Goal: Task Accomplishment & Management: Manage account settings

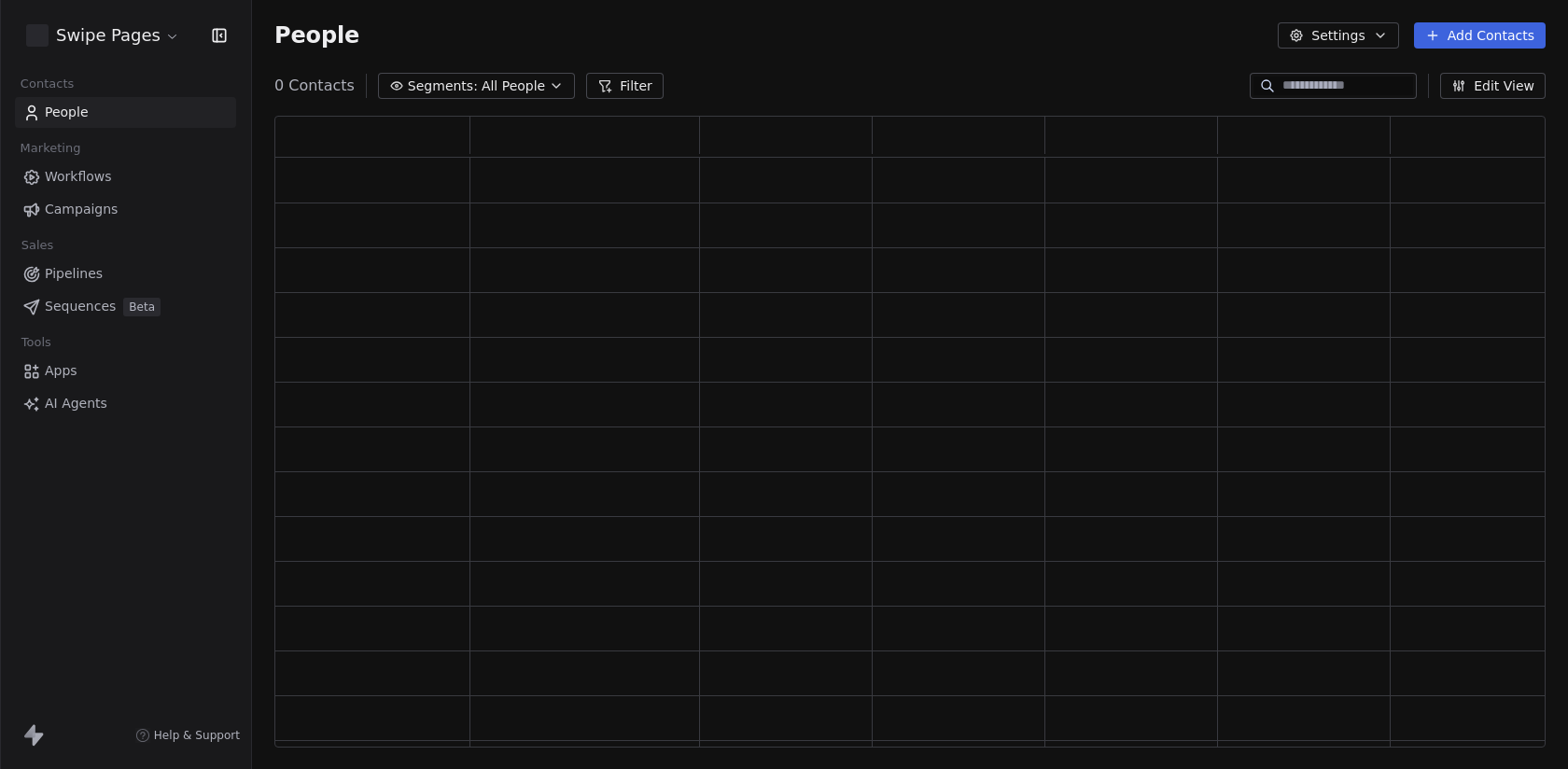
scroll to position [632, 1272]
click at [77, 38] on html "Swipe Pages Contacts People Marketing Workflows Campaigns Sales Pipelines Seque…" at bounding box center [784, 384] width 1568 height 769
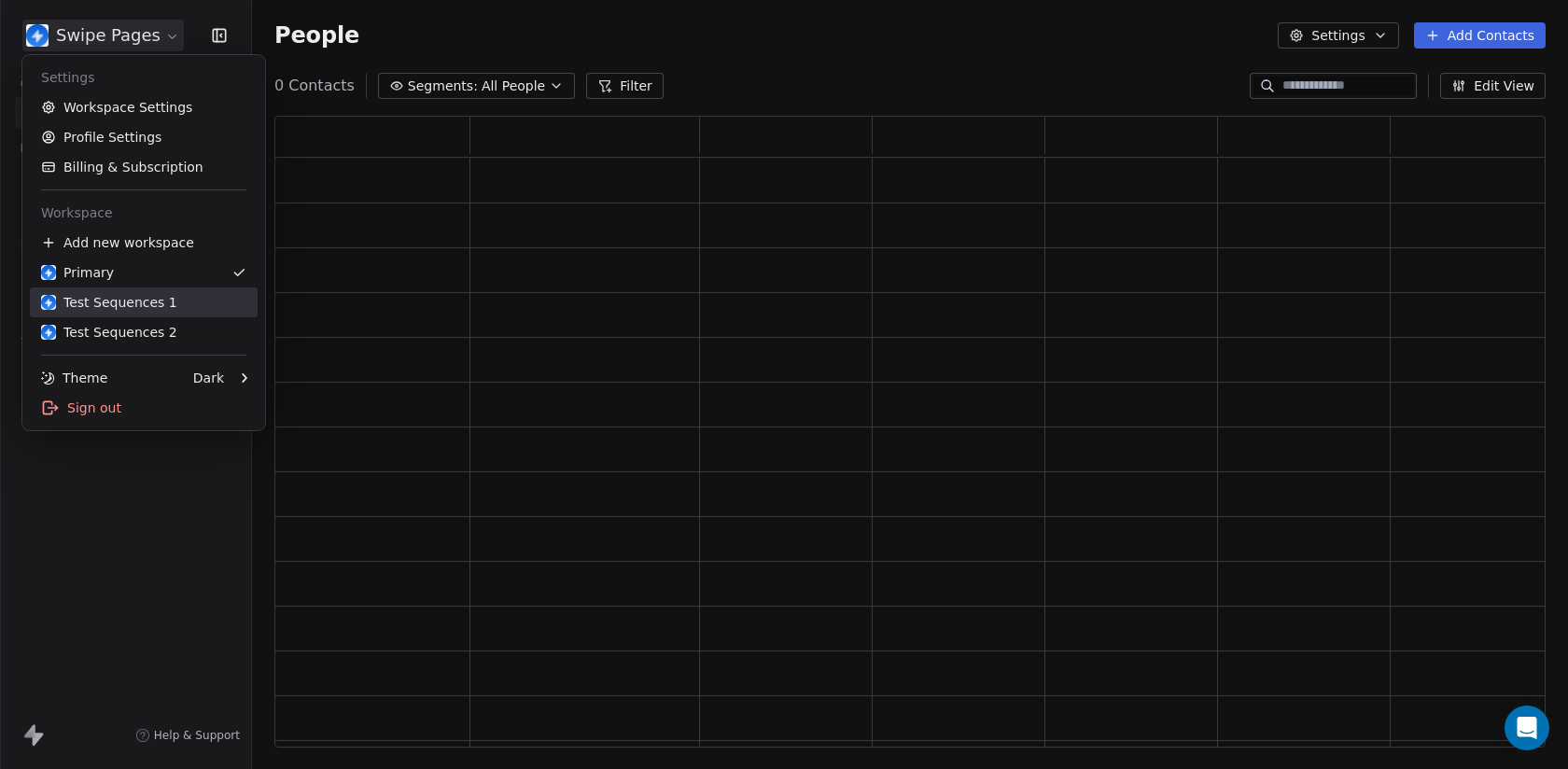
click at [151, 299] on div "Test Sequences 1" at bounding box center [109, 303] width 137 height 19
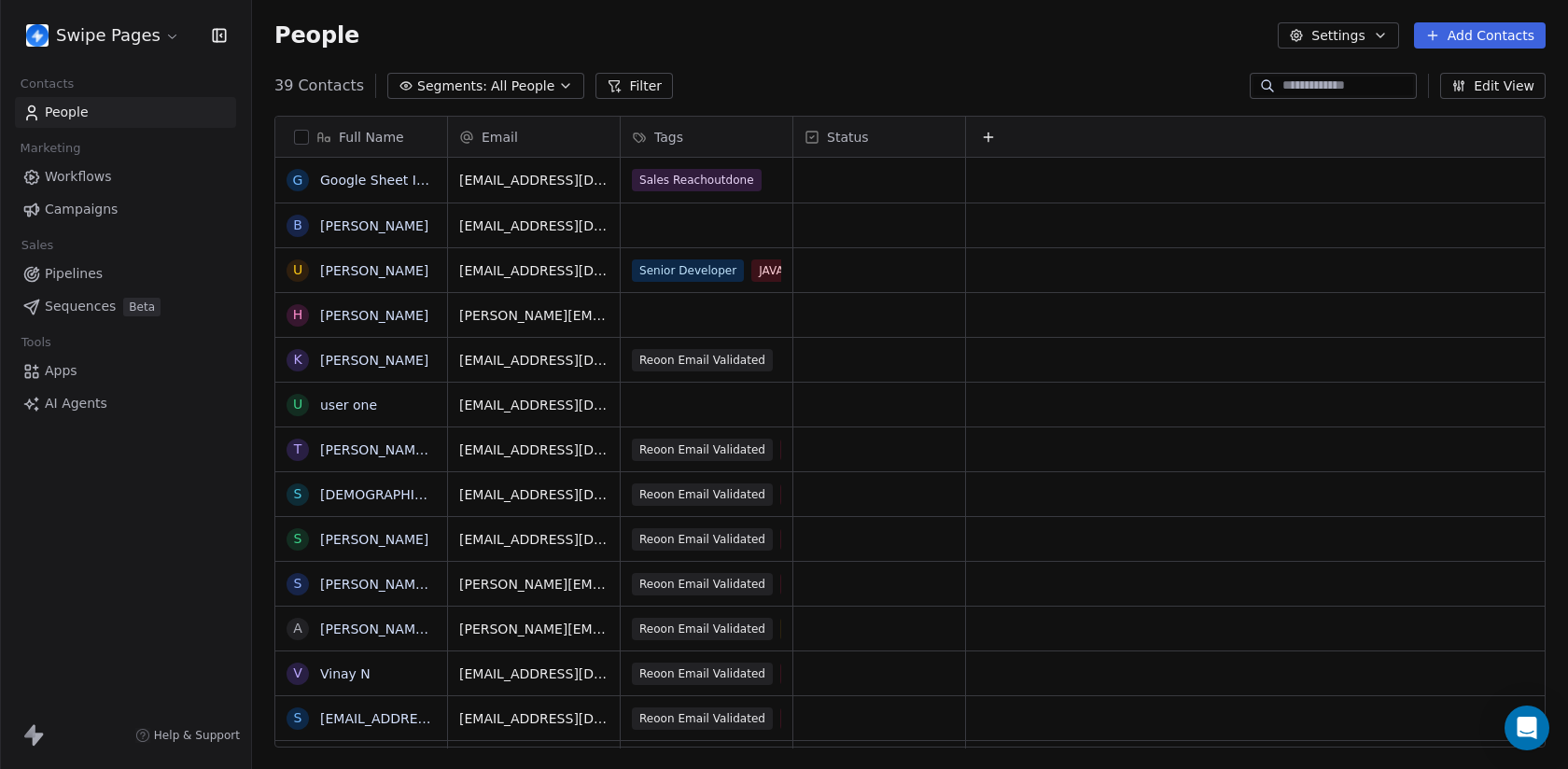
scroll to position [677, 1316]
click at [109, 309] on span "Sequences" at bounding box center [80, 307] width 71 height 20
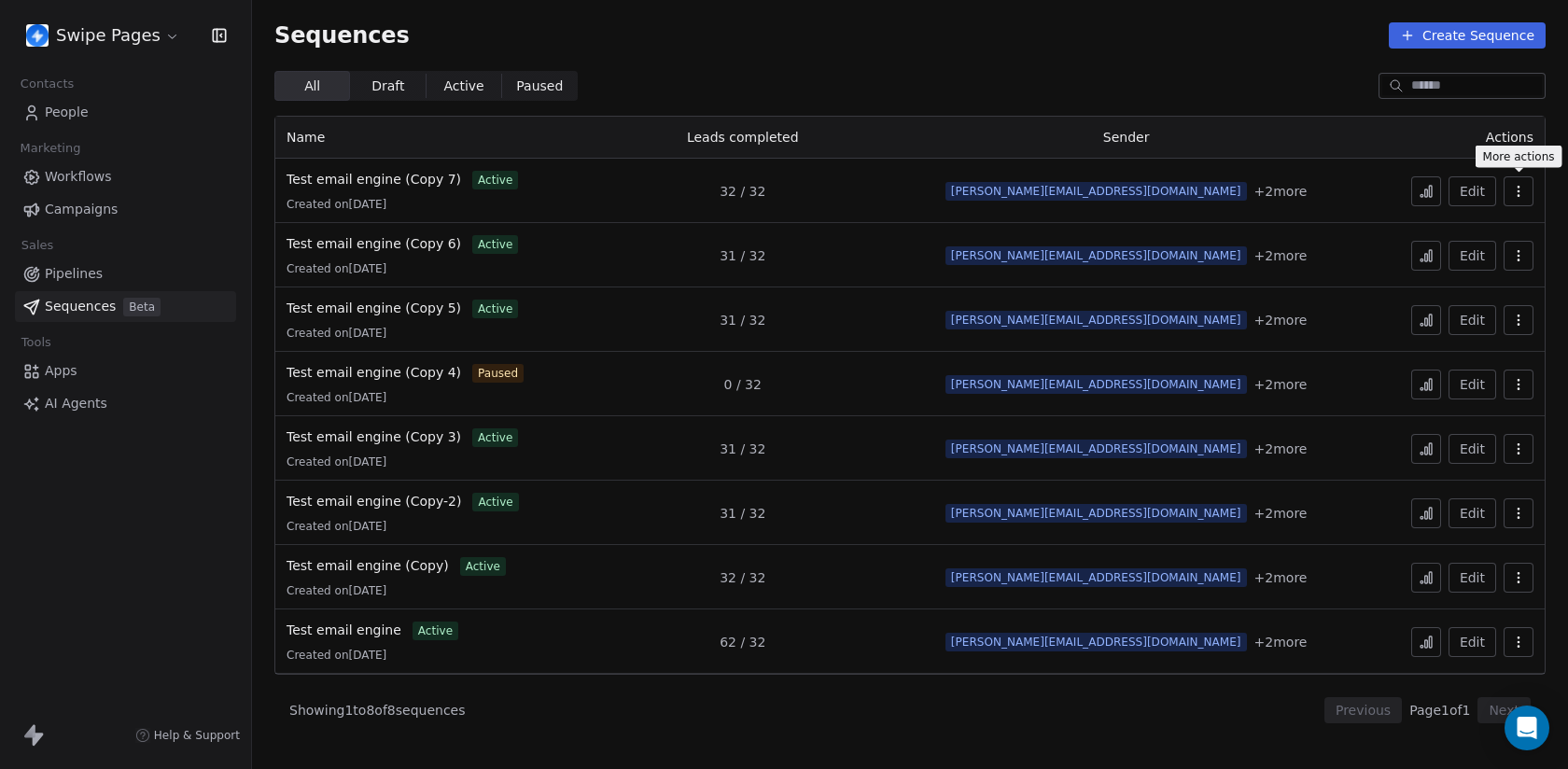
click at [1522, 193] on icon "button" at bounding box center [1519, 192] width 15 height 15
click at [1470, 255] on span "Duplicate" at bounding box center [1488, 263] width 63 height 20
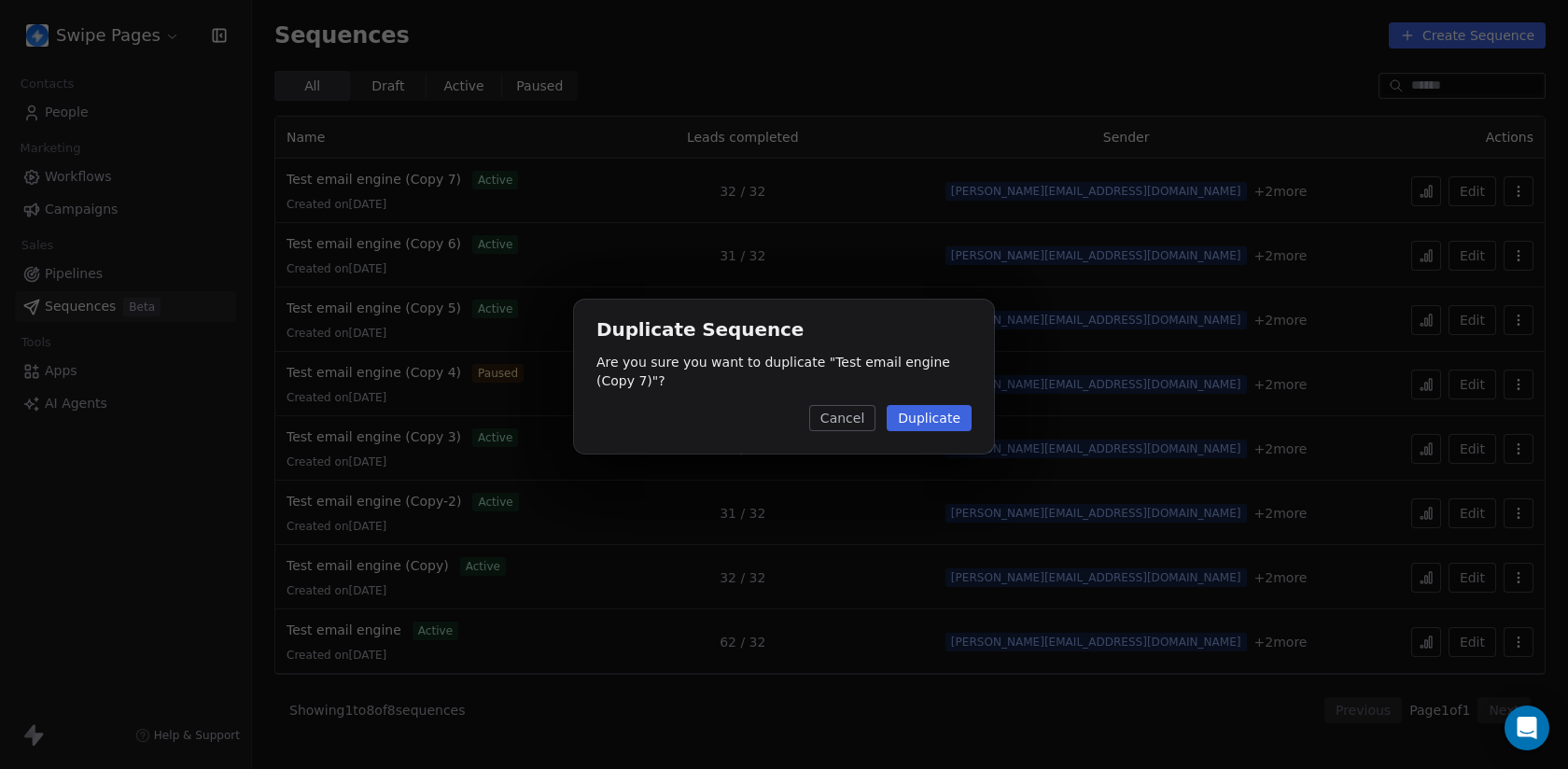
click at [924, 420] on button "Duplicate" at bounding box center [928, 419] width 84 height 27
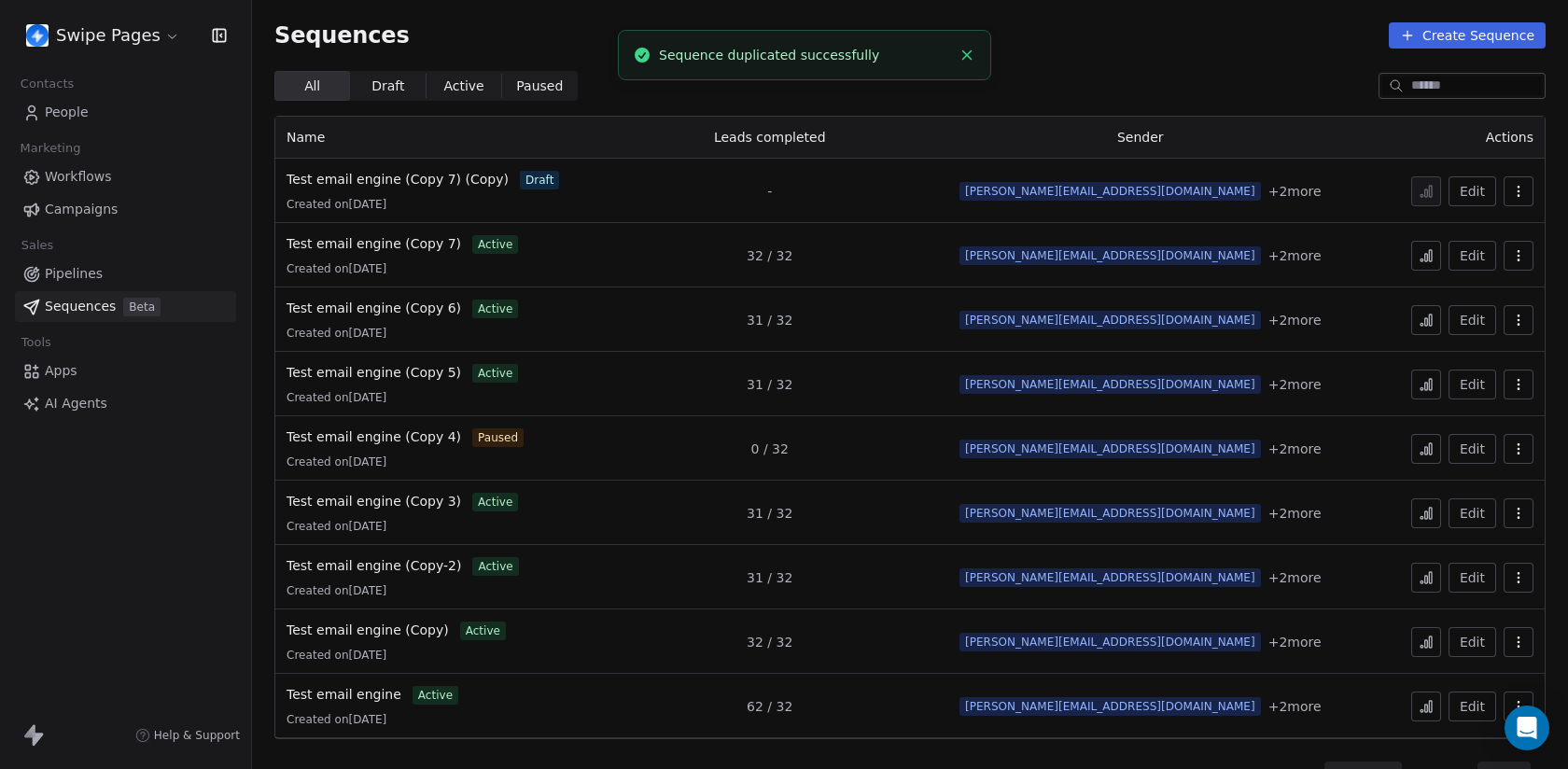
click at [1466, 197] on button "Edit" at bounding box center [1472, 191] width 47 height 29
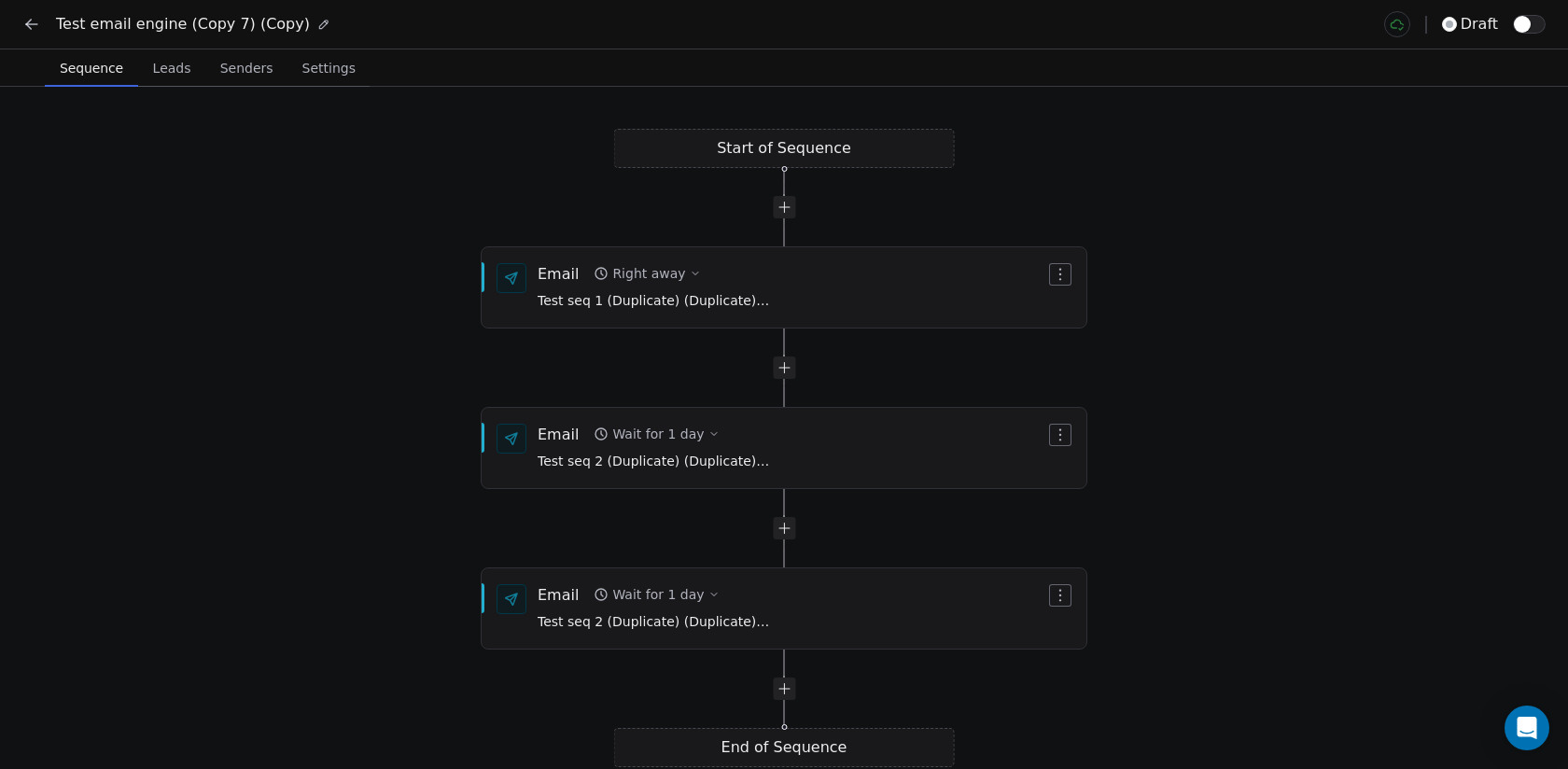
click at [317, 29] on icon at bounding box center [324, 25] width 13 height 13
click at [230, 28] on div "**********" at bounding box center [171, 25] width 230 height 23
drag, startPoint x: 241, startPoint y: 29, endPoint x: 360, endPoint y: 22, distance: 119.2
click at [360, 22] on div "**********" at bounding box center [784, 25] width 1523 height 27
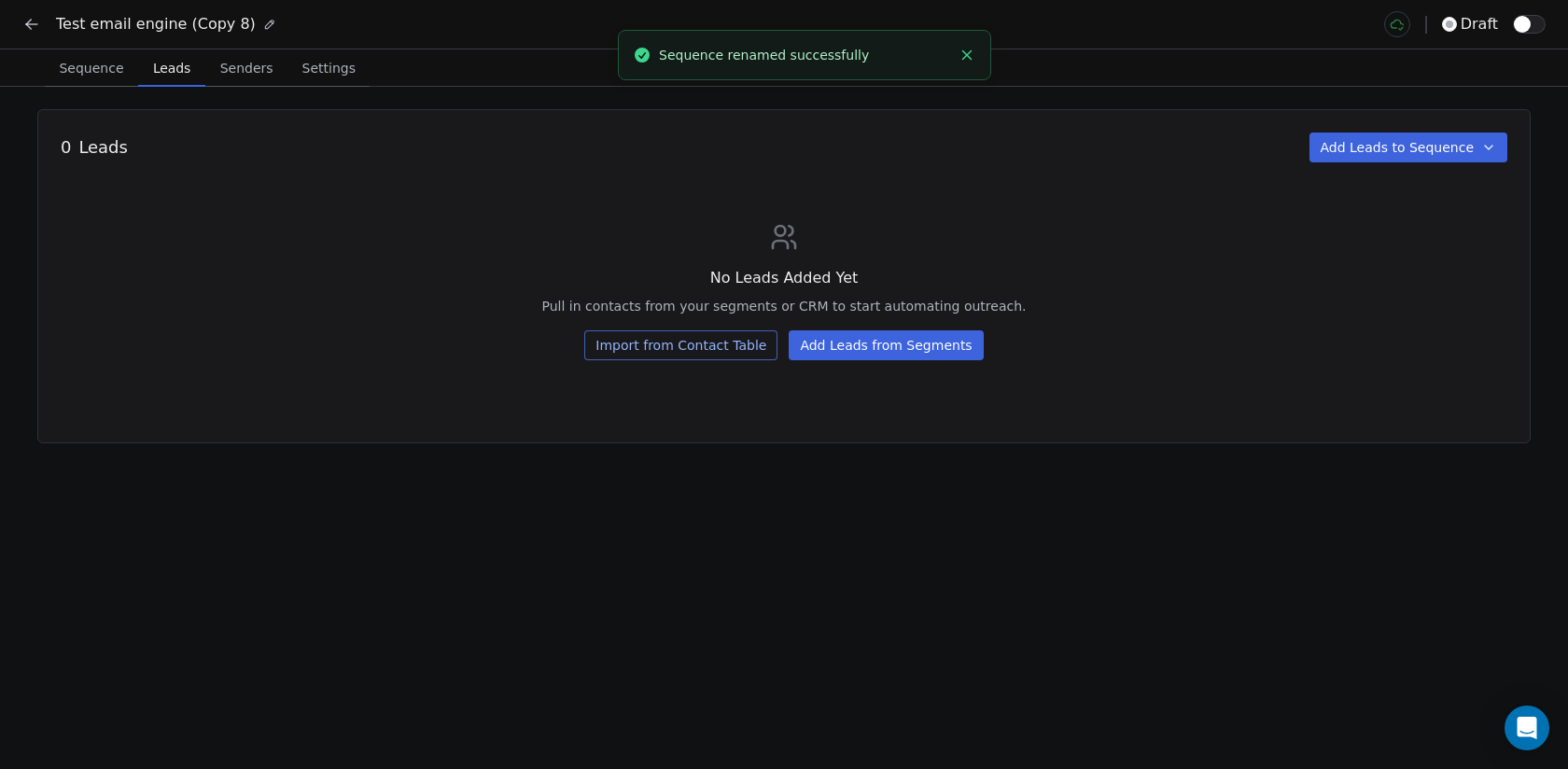
click at [160, 67] on span "Leads" at bounding box center [171, 68] width 52 height 27
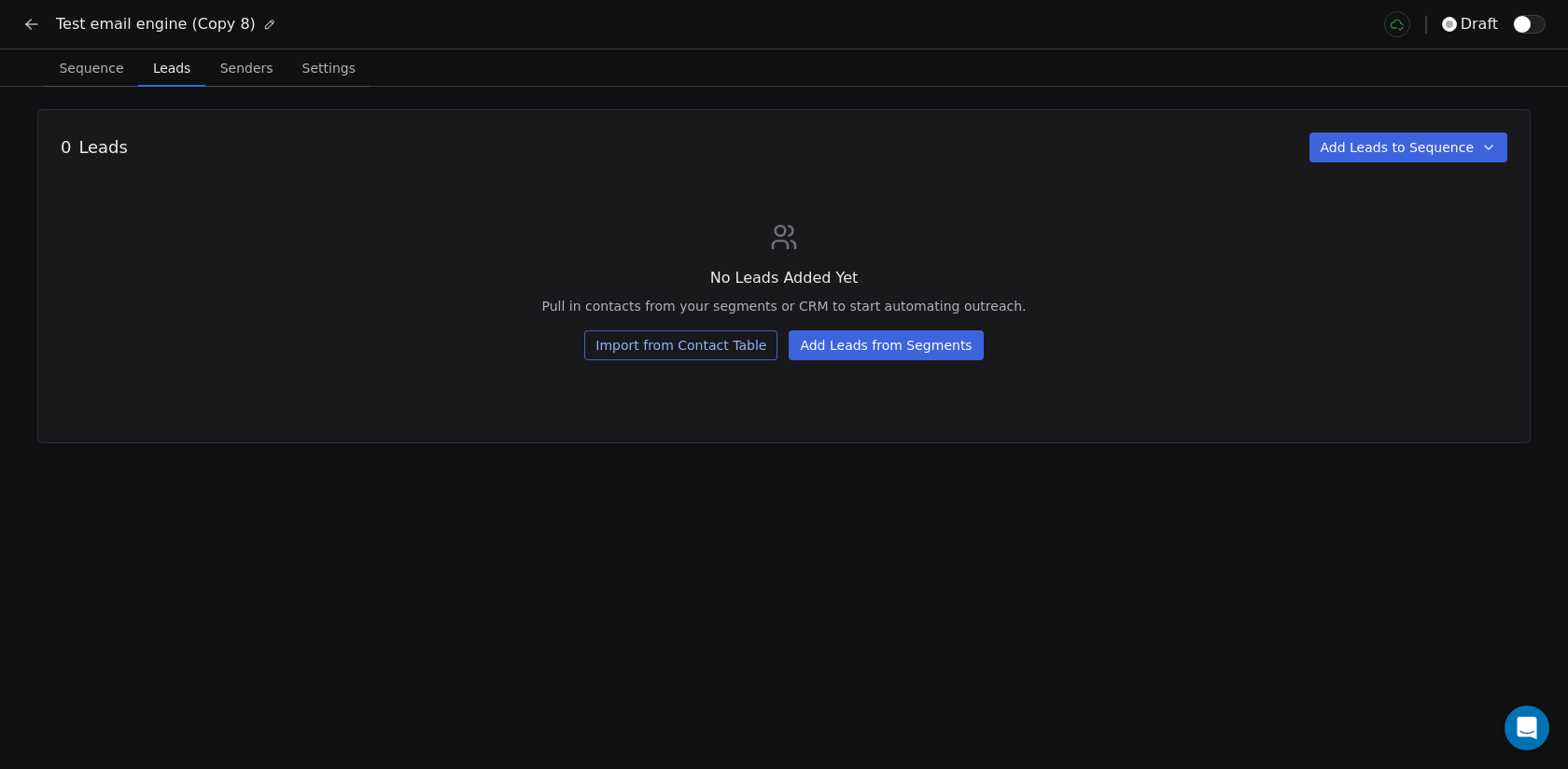
click at [1419, 154] on button "Add Leads to Sequence" at bounding box center [1409, 147] width 198 height 29
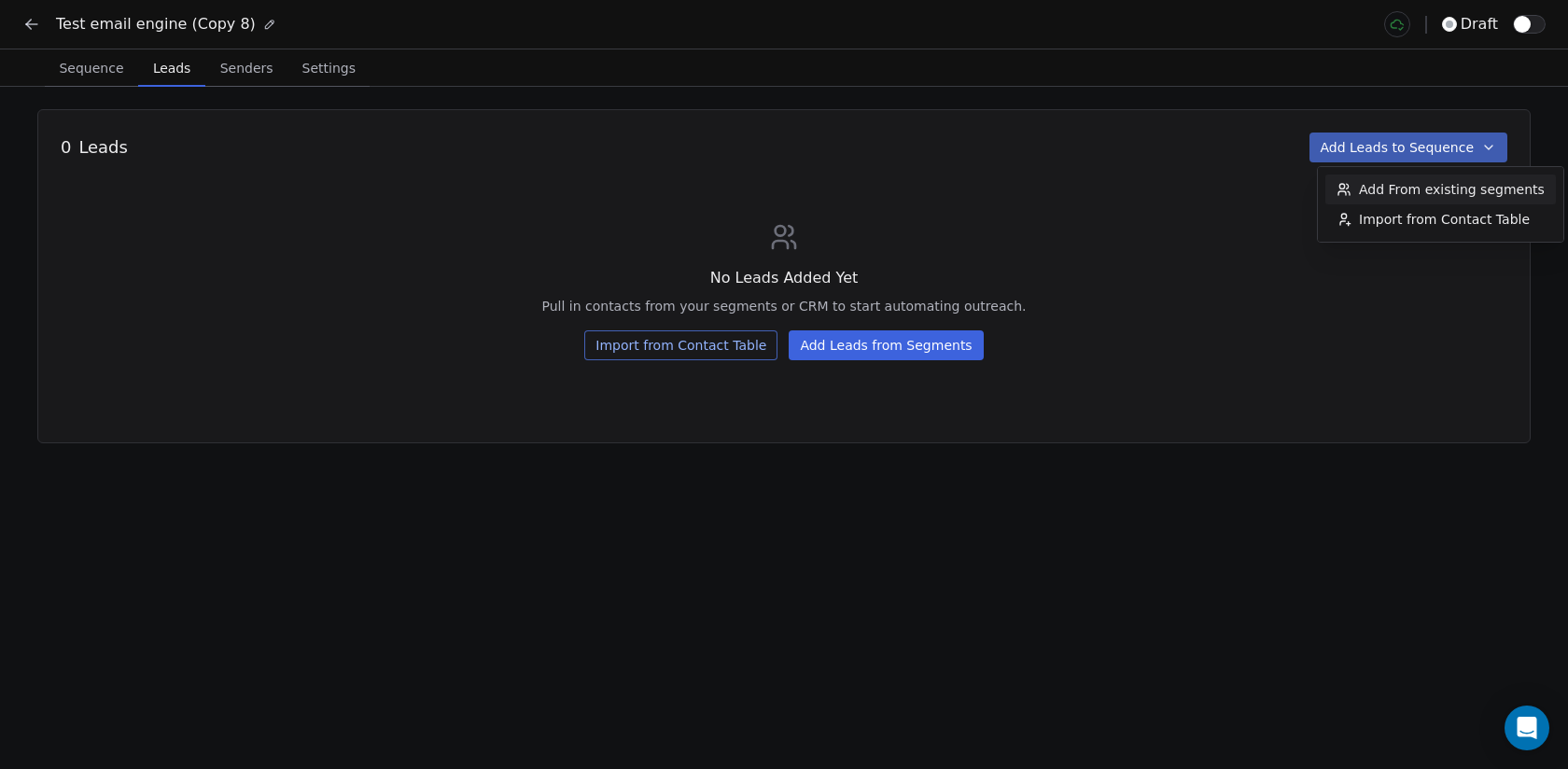
click at [1411, 193] on span "Add From existing segments" at bounding box center [1452, 190] width 186 height 19
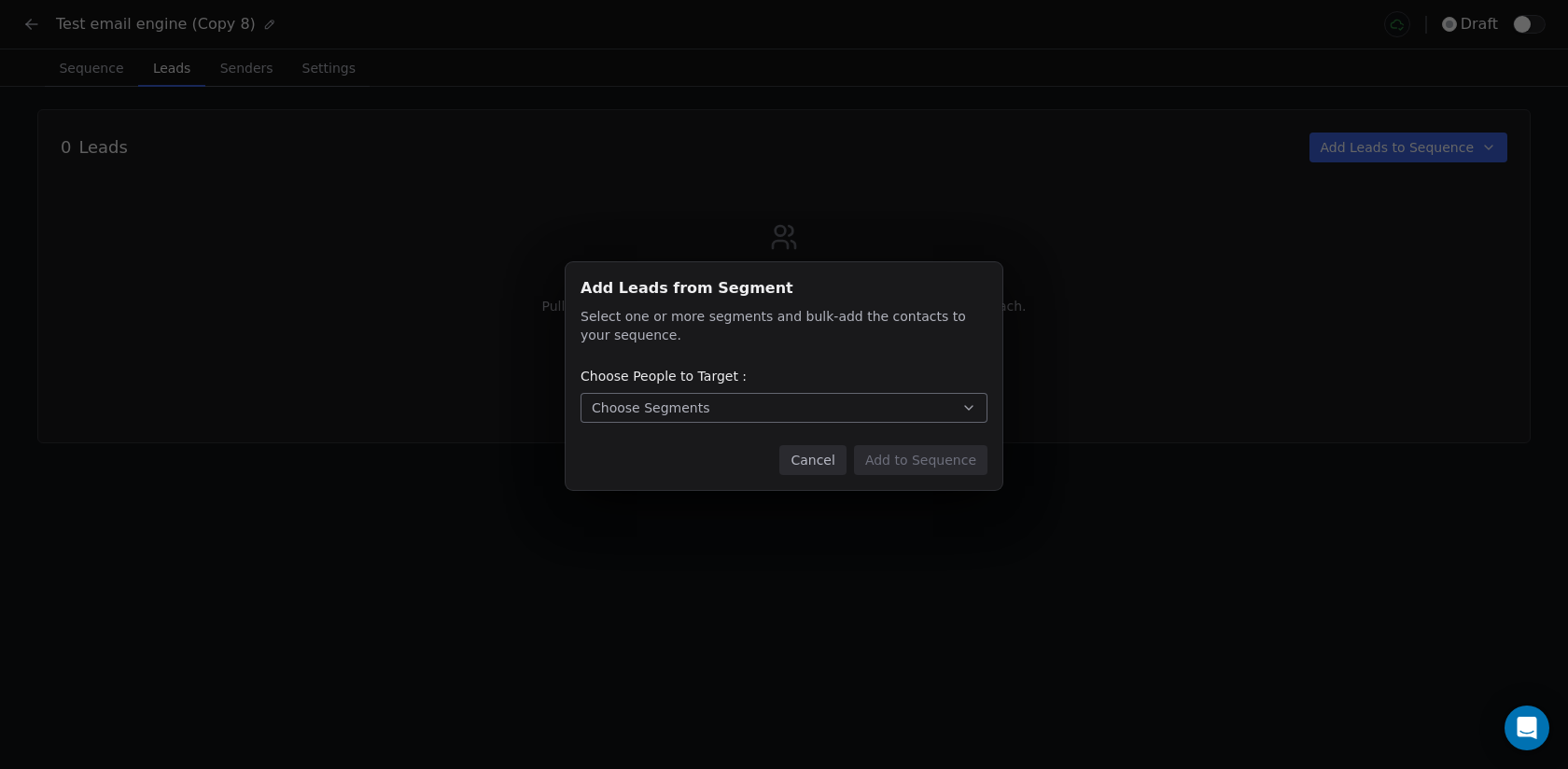
click at [772, 412] on button "Choose Segments" at bounding box center [784, 407] width 407 height 29
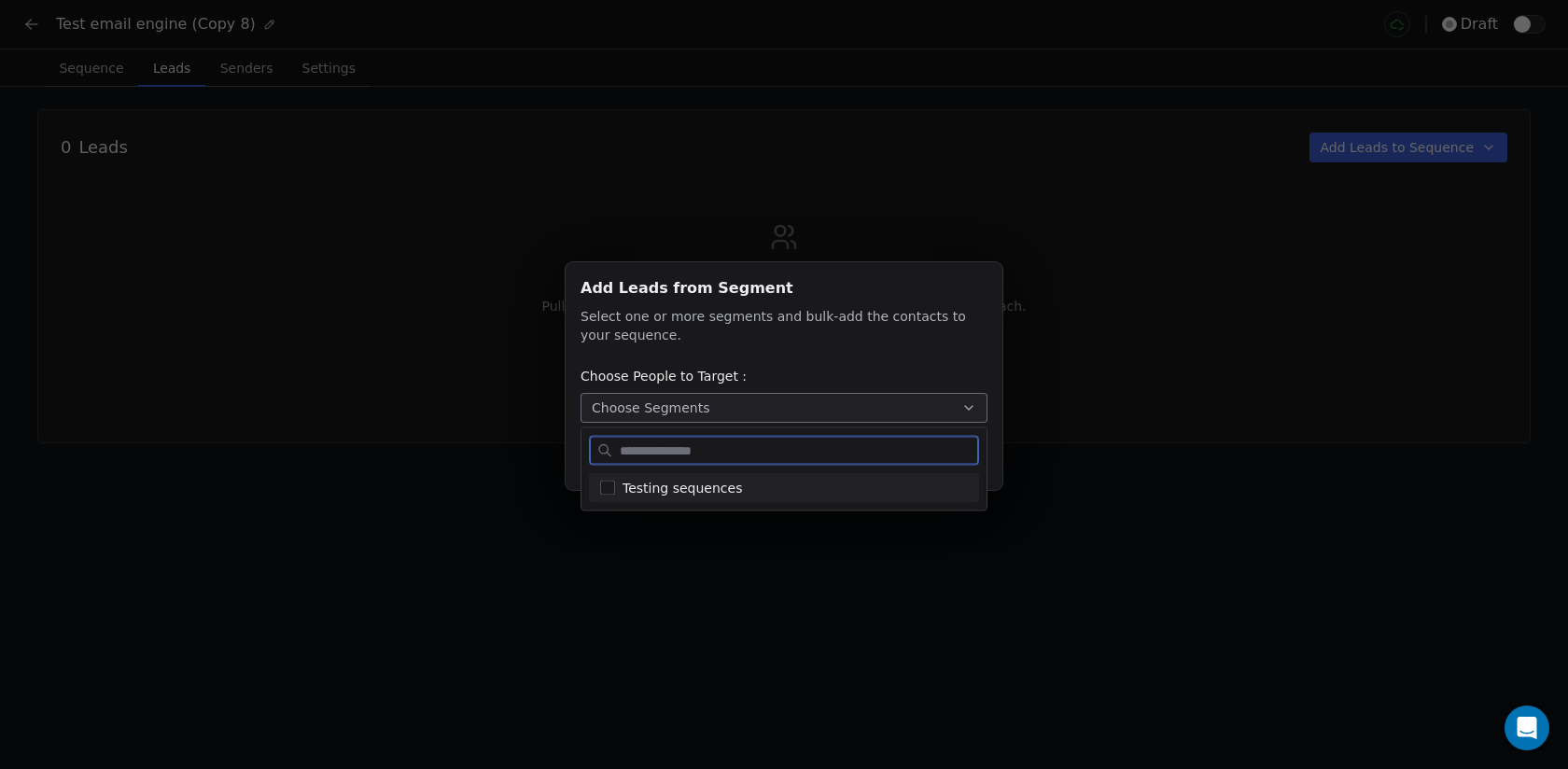
click at [778, 480] on div "Testing sequences" at bounding box center [795, 488] width 345 height 20
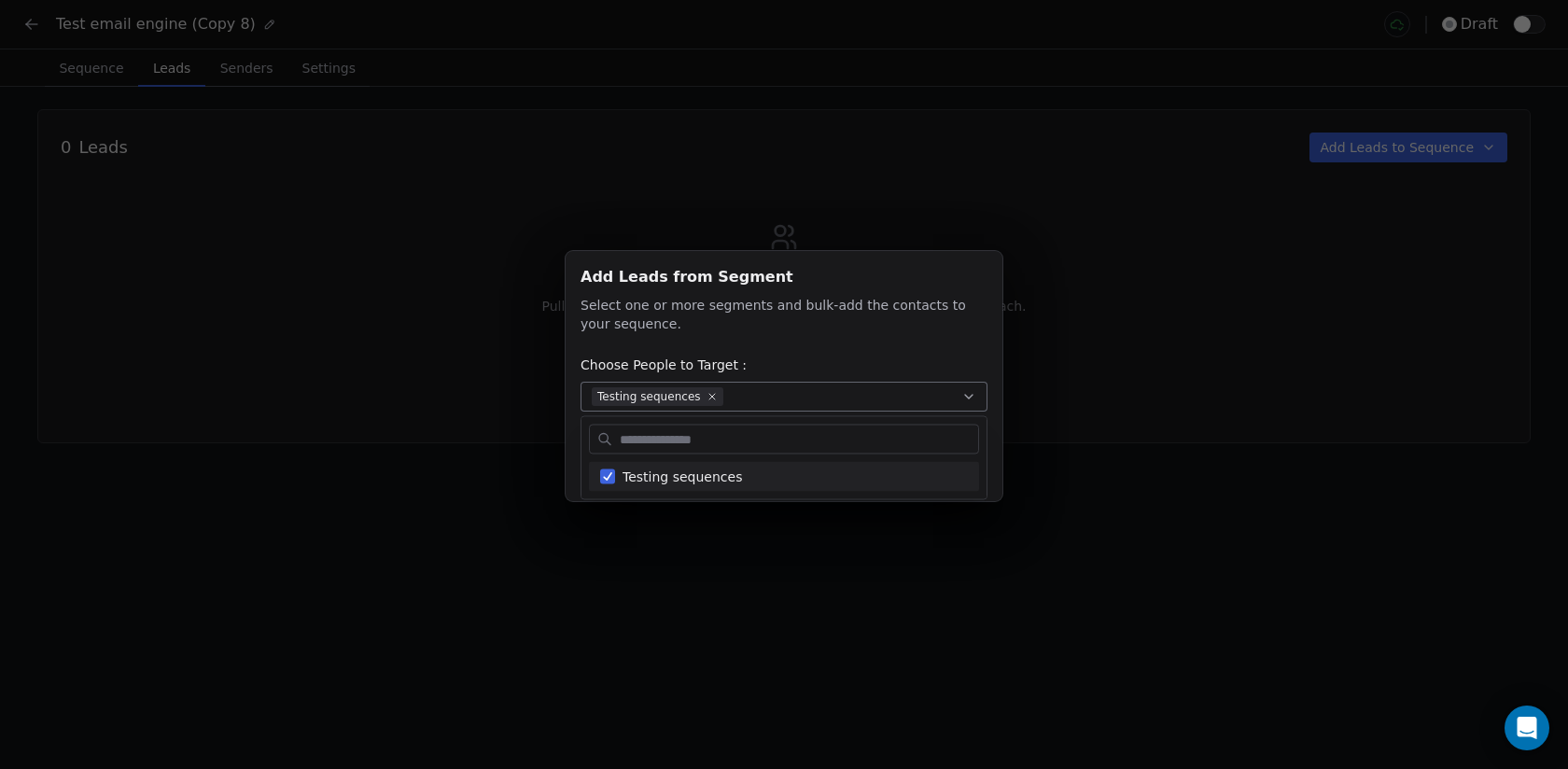
click at [1080, 315] on div "Add Leads from Segment Add Leads from Segment Select one or more segments and b…" at bounding box center [784, 384] width 1568 height 326
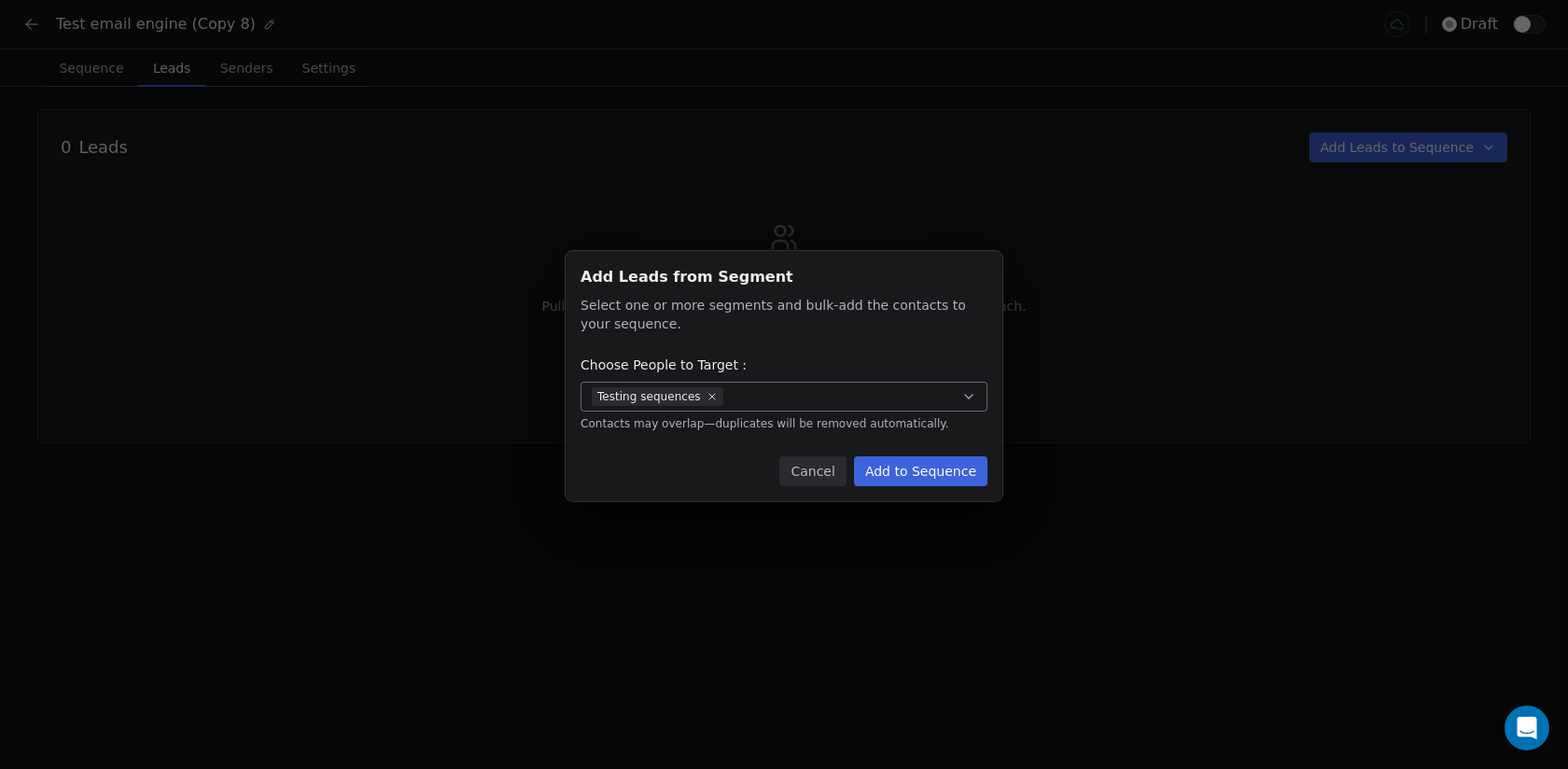
click at [962, 464] on button "Add to Sequence" at bounding box center [921, 471] width 134 height 29
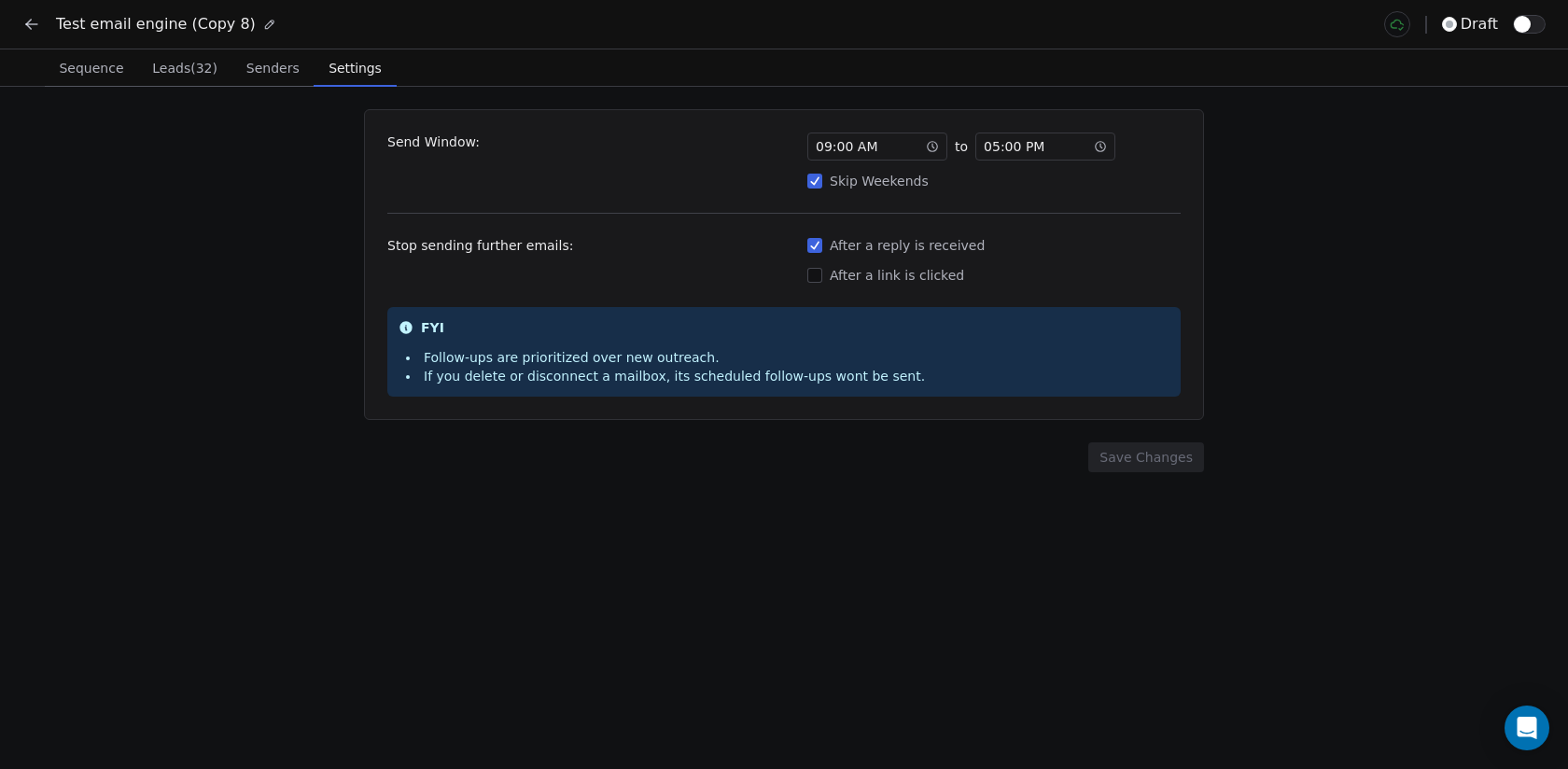
click at [346, 64] on span "Settings" at bounding box center [354, 68] width 67 height 27
click at [819, 181] on button "Skip Weekends" at bounding box center [815, 181] width 15 height 19
click at [1259, 229] on div "Send Window: 12 : 00 AM to 11 : 59 PM Skip Weekends Stop sending further emails…" at bounding box center [784, 427] width 1568 height 683
click at [276, 65] on span "Senders" at bounding box center [273, 68] width 68 height 27
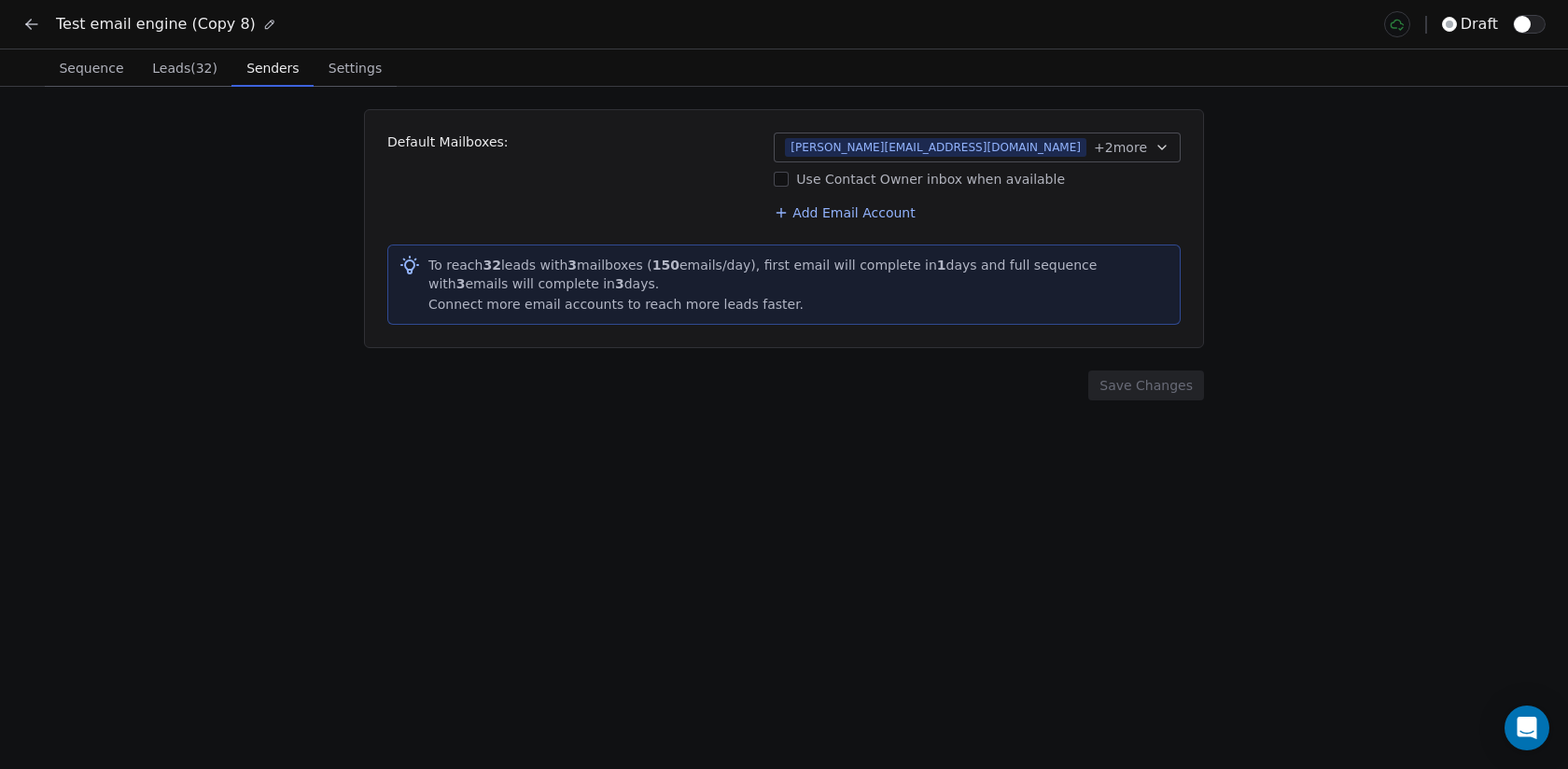
click at [899, 137] on button "[PERSON_NAME][EMAIL_ADDRESS][DOMAIN_NAME] + 2 more" at bounding box center [977, 147] width 407 height 29
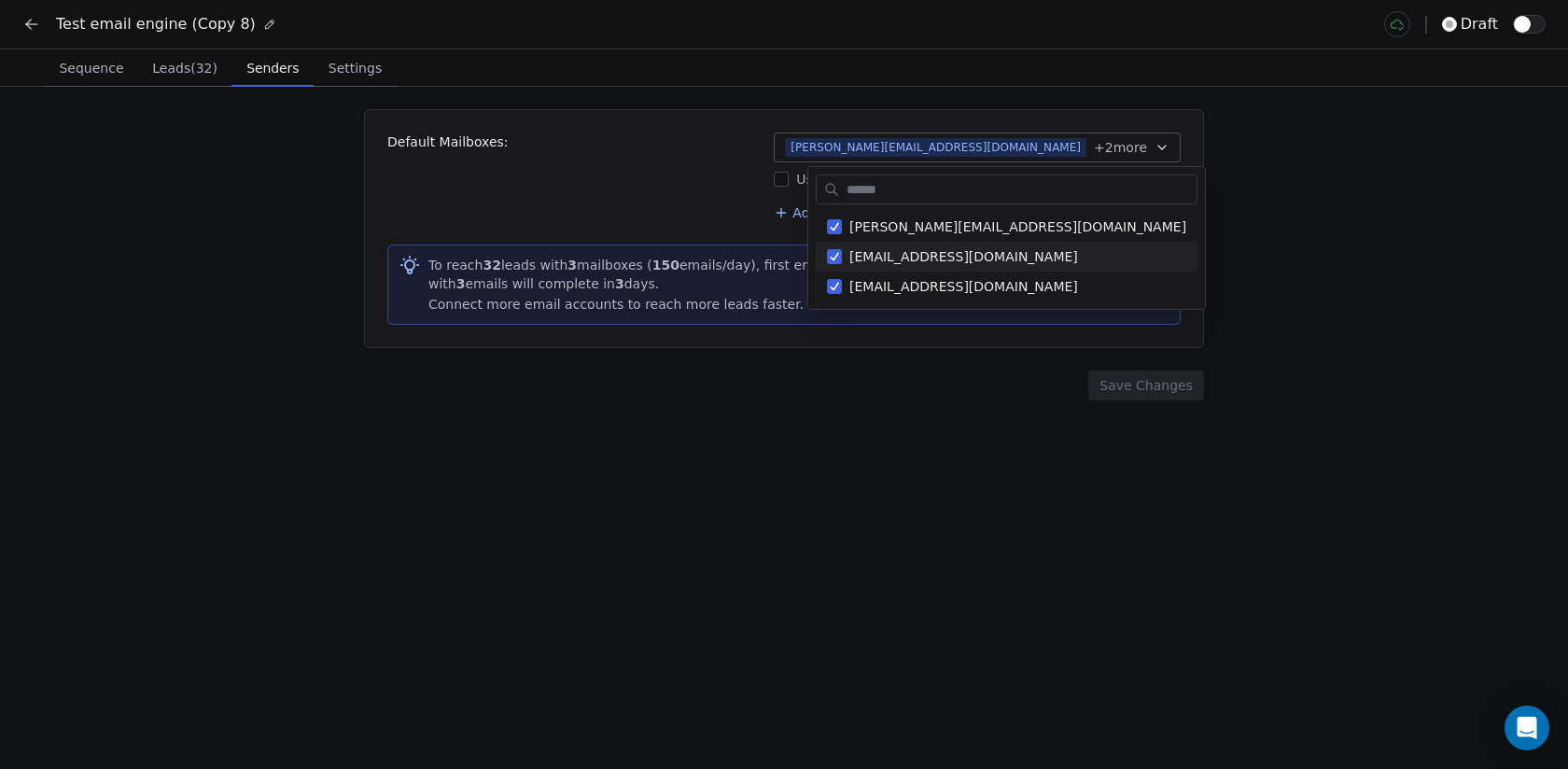
click at [780, 486] on html "Test email engine (Copy 8) draft Sequence Sequence Leads (32) Leads (32) Sender…" at bounding box center [784, 384] width 1568 height 769
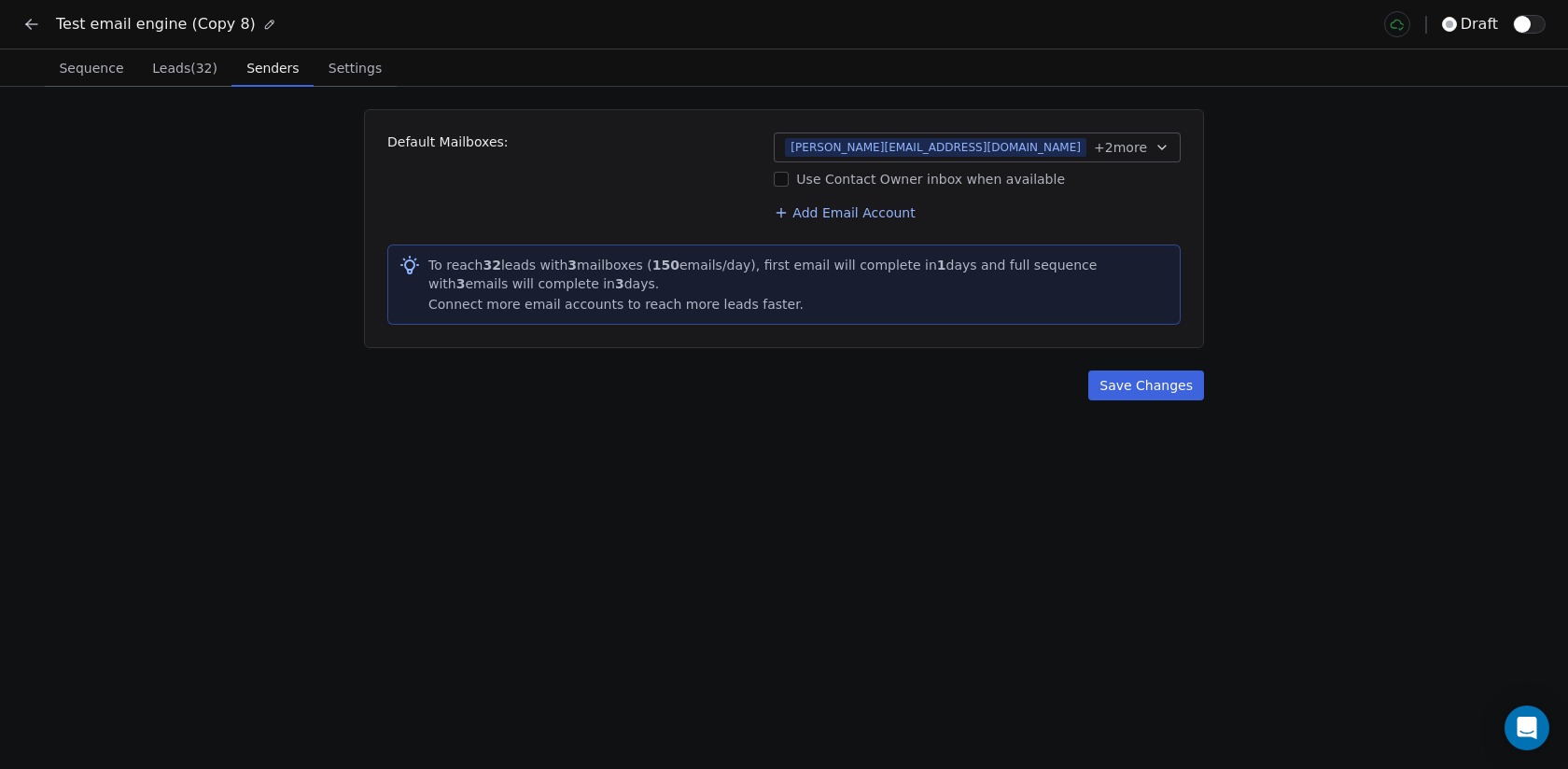
click at [77, 84] on button "Sequence Sequence" at bounding box center [91, 67] width 93 height 37
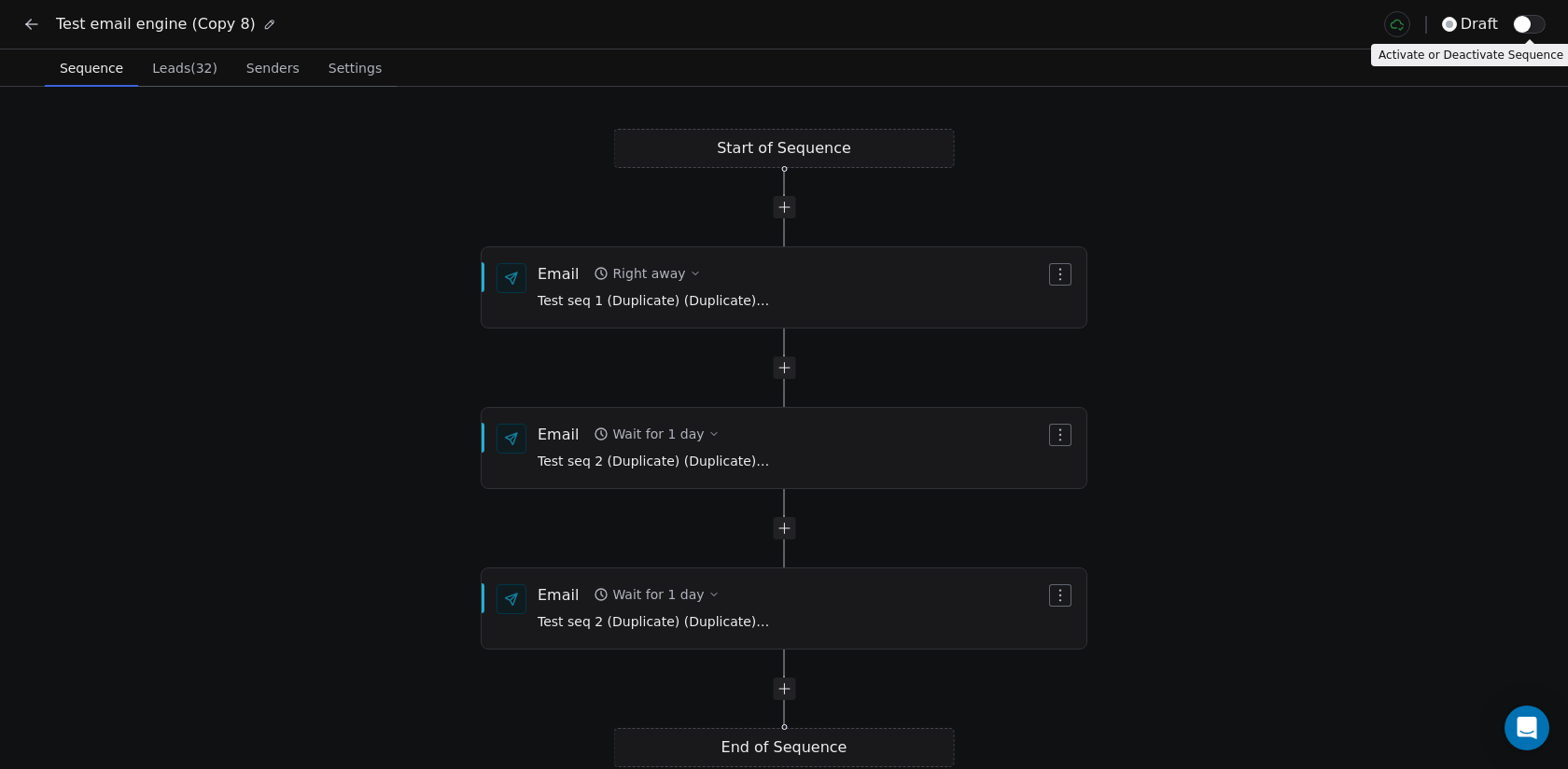
click at [1536, 26] on button "button" at bounding box center [1529, 25] width 32 height 19
click at [347, 70] on span "Settings" at bounding box center [355, 68] width 68 height 27
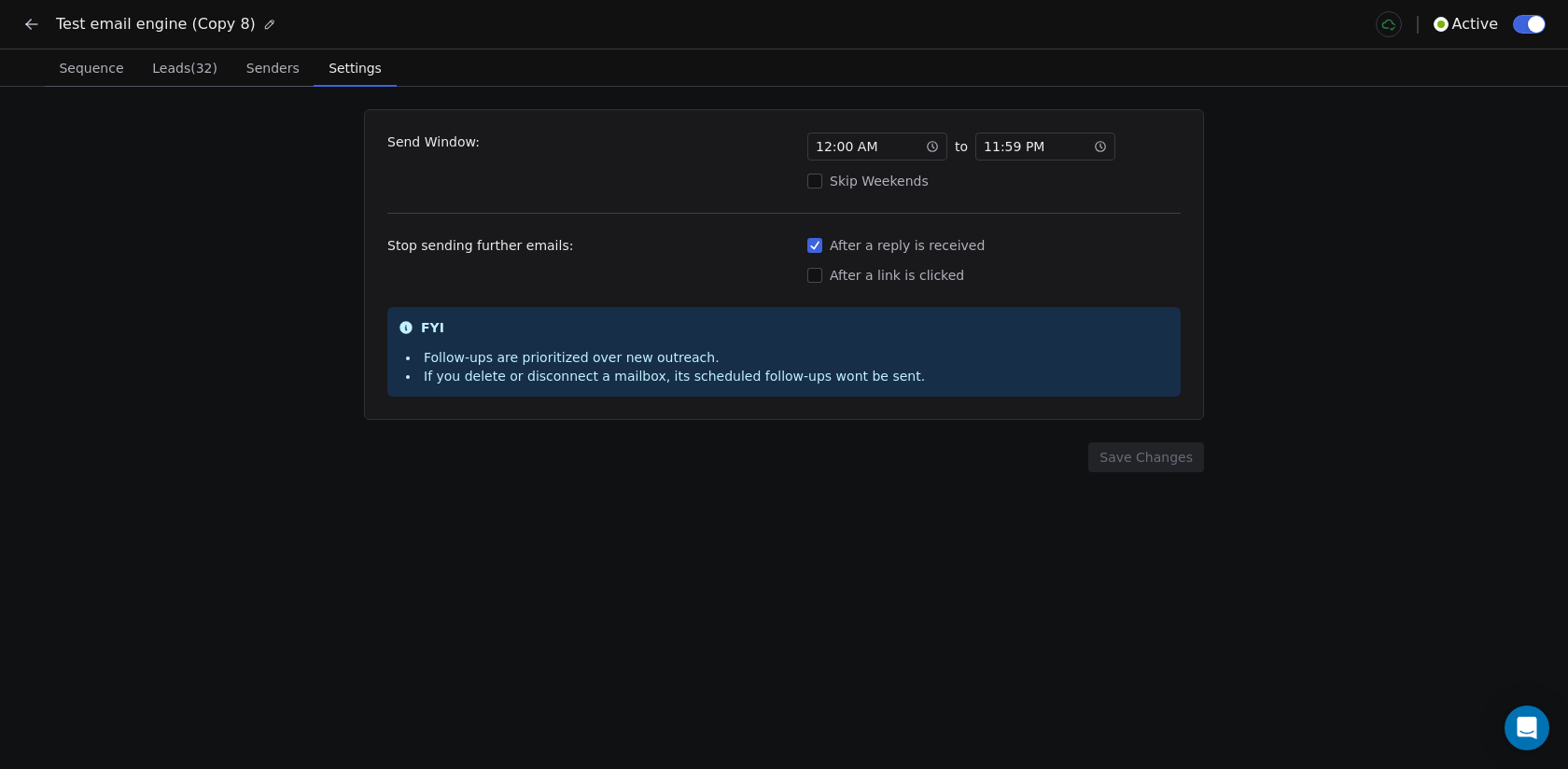
click at [36, 29] on icon at bounding box center [32, 25] width 19 height 19
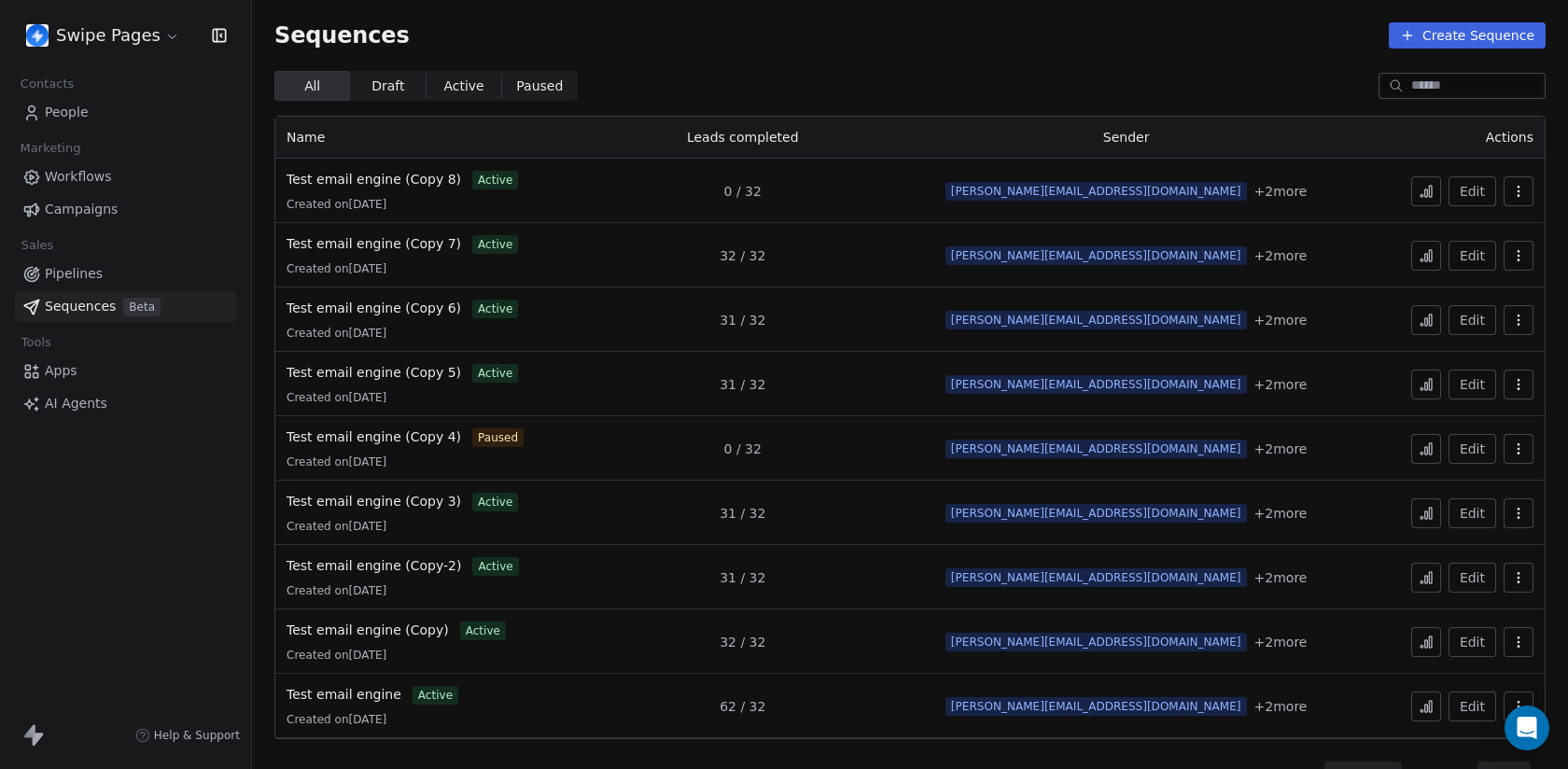
click at [324, 88] on span "All All" at bounding box center [312, 85] width 76 height 29
click at [1436, 186] on button at bounding box center [1426, 191] width 29 height 29
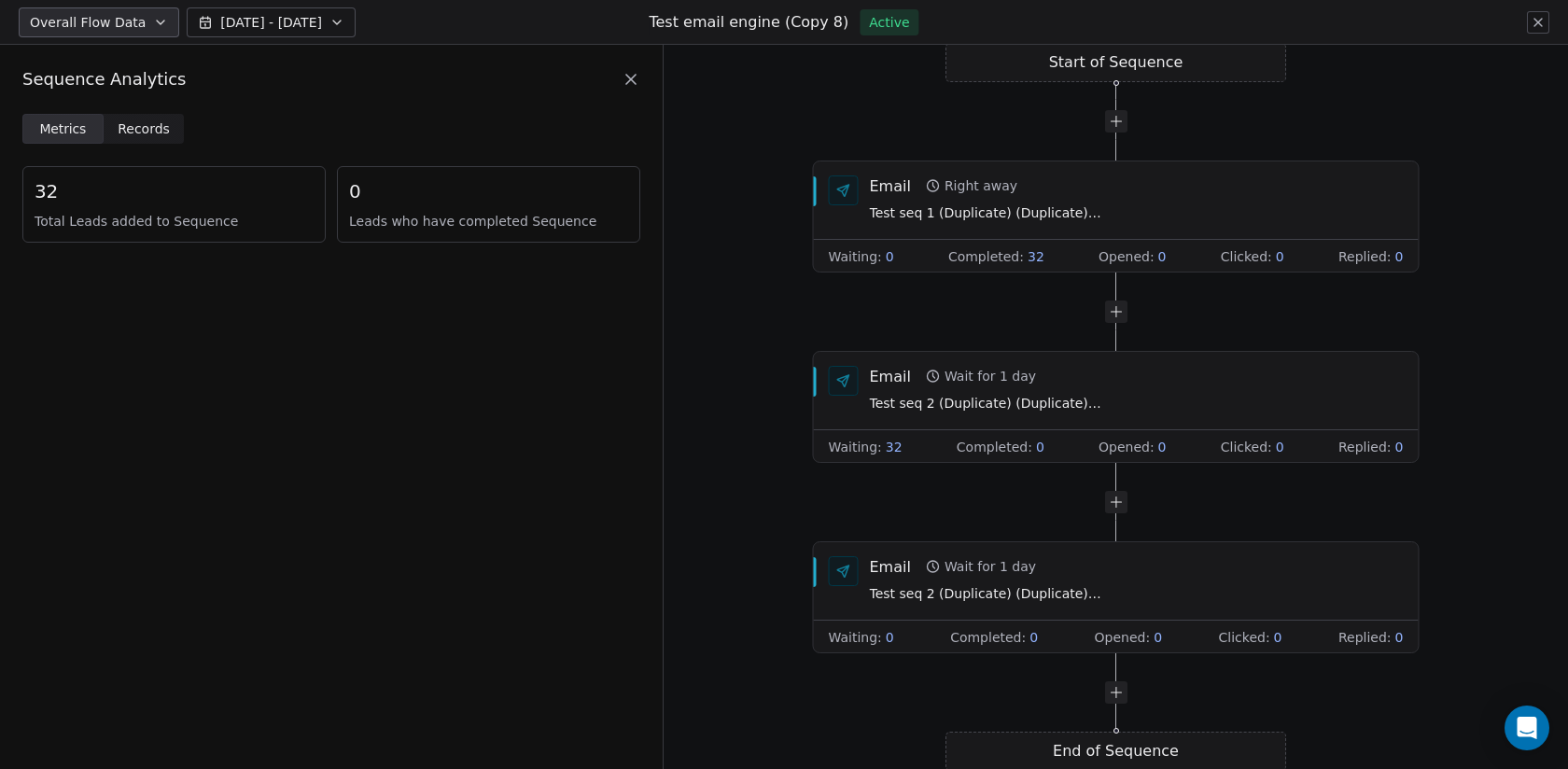
click at [159, 131] on span "Records" at bounding box center [143, 129] width 52 height 20
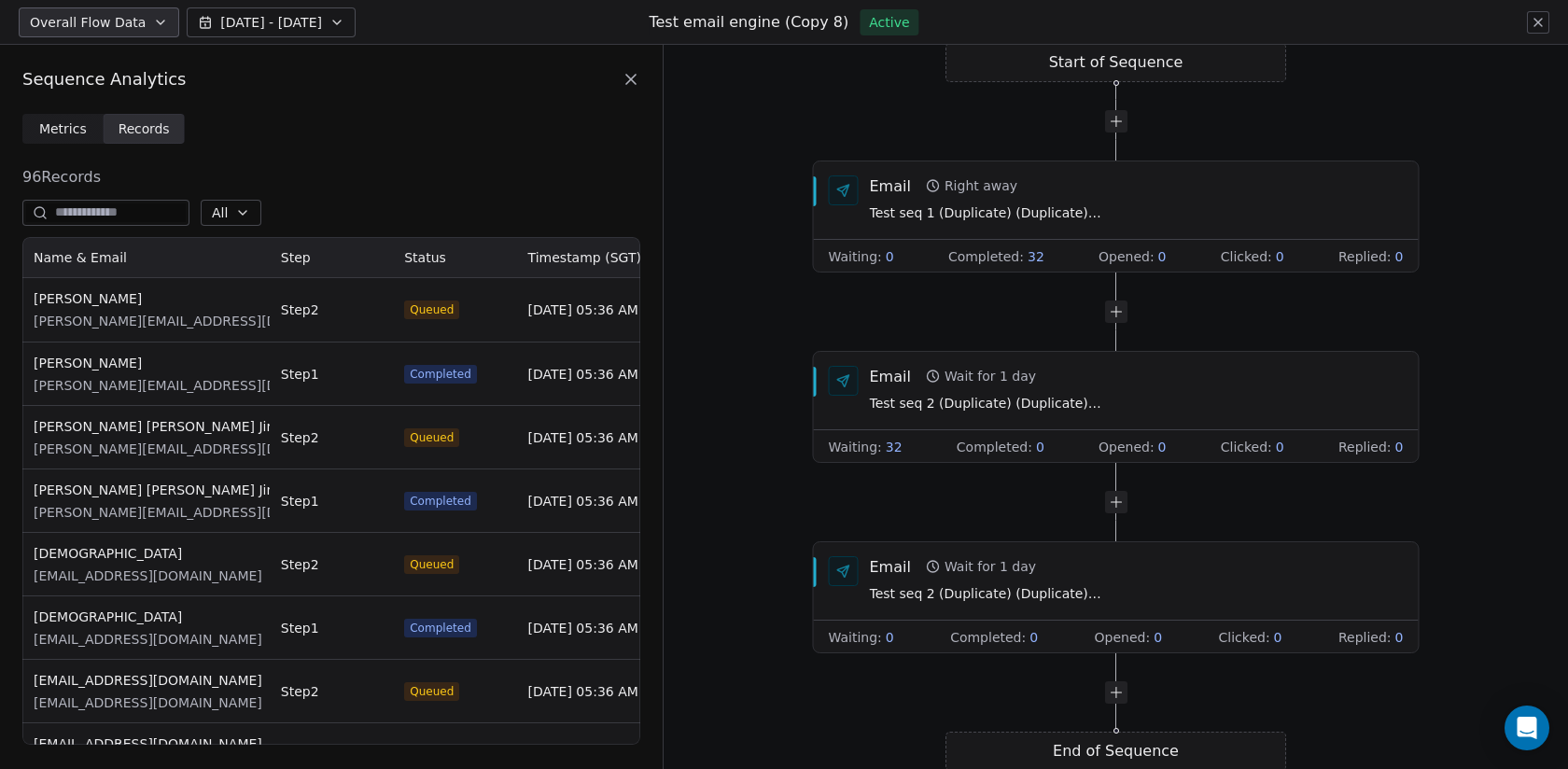
scroll to position [508, 618]
